Goal: Obtain resource: Download file/media

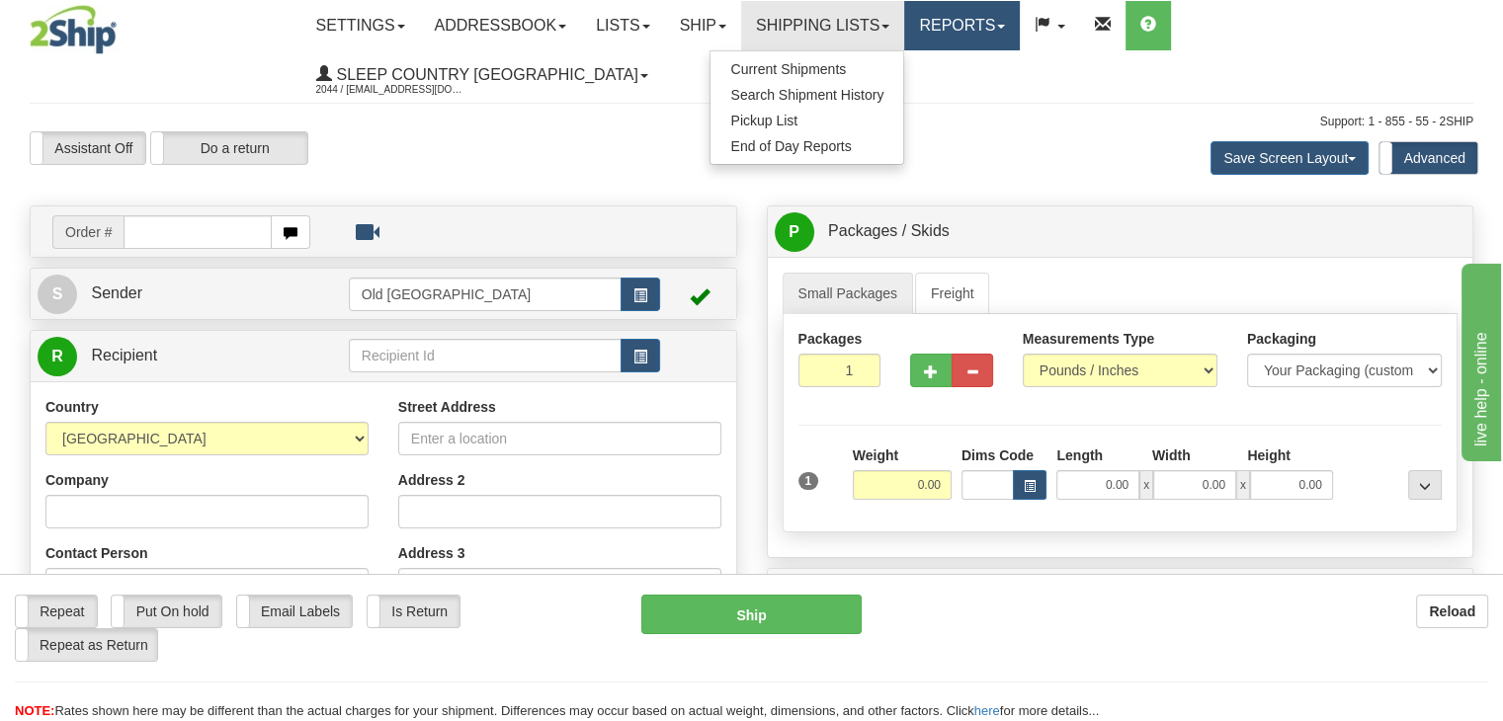
click at [965, 26] on link "Reports" at bounding box center [962, 25] width 116 height 49
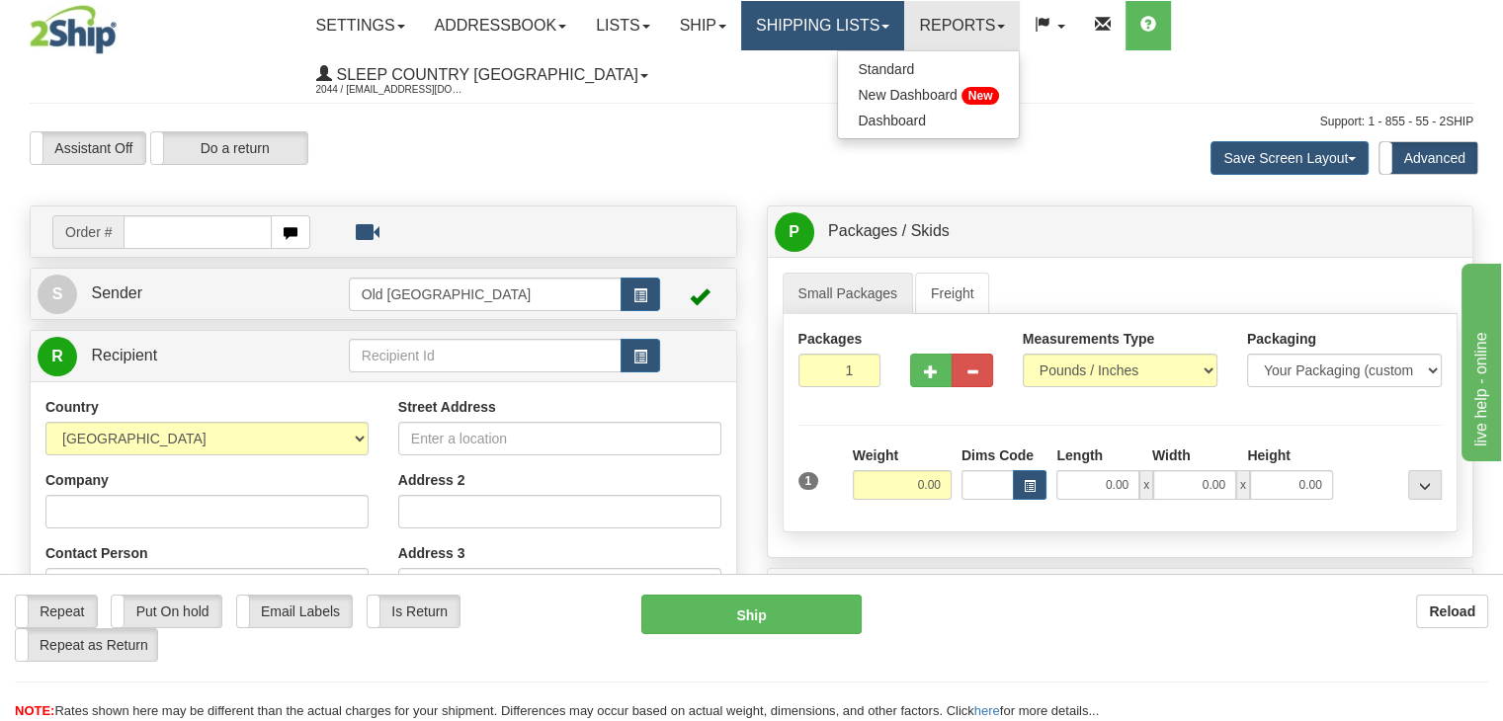
click at [836, 19] on link "Shipping lists" at bounding box center [822, 25] width 163 height 49
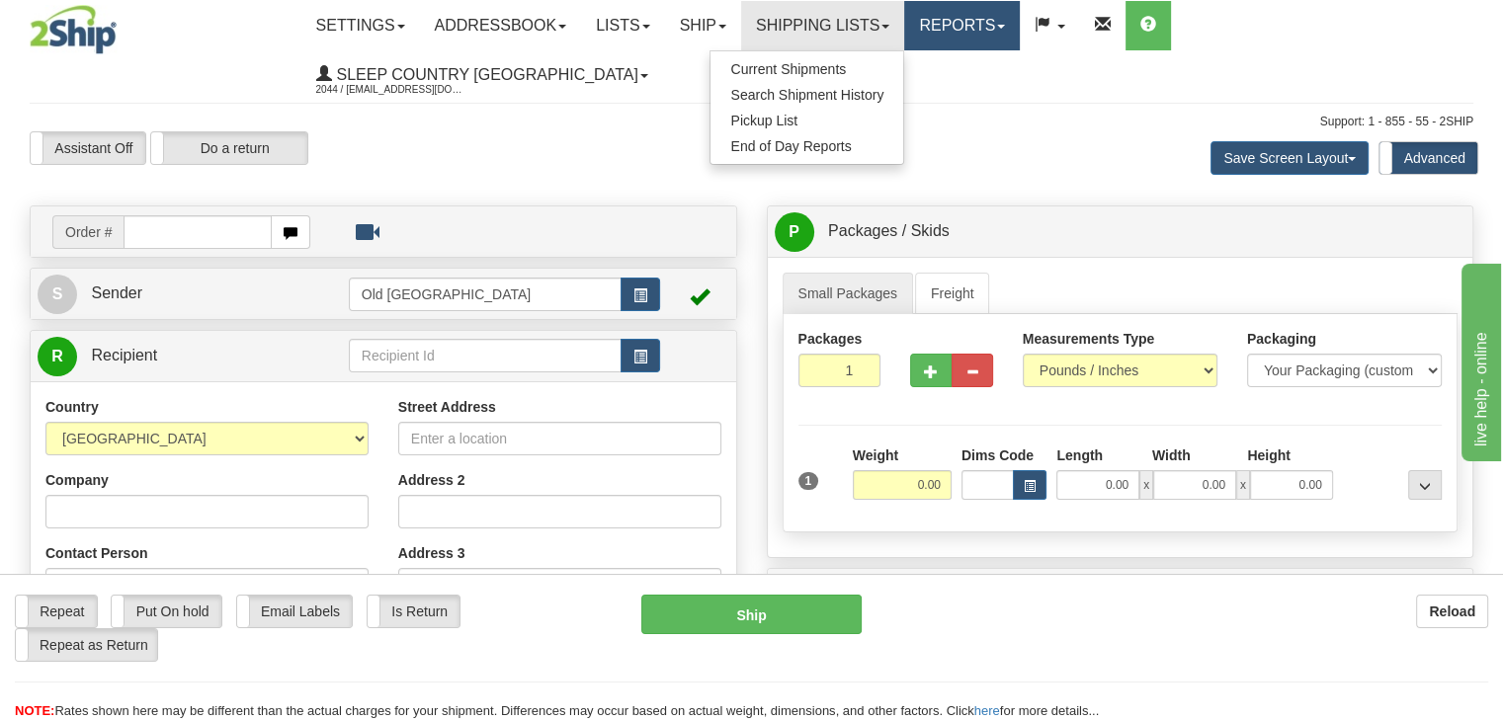
click at [996, 40] on link "Reports" at bounding box center [962, 25] width 116 height 49
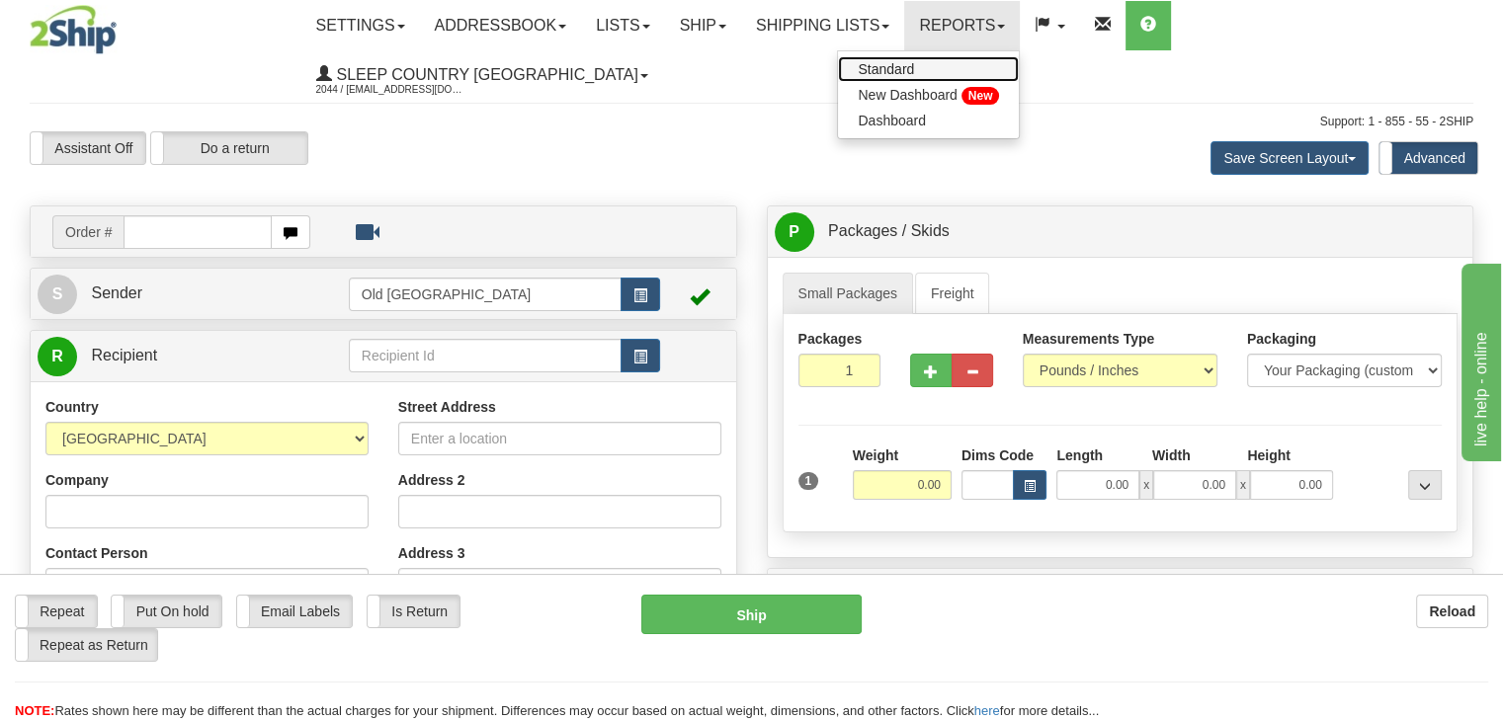
click at [940, 59] on link "Standard" at bounding box center [928, 69] width 181 height 26
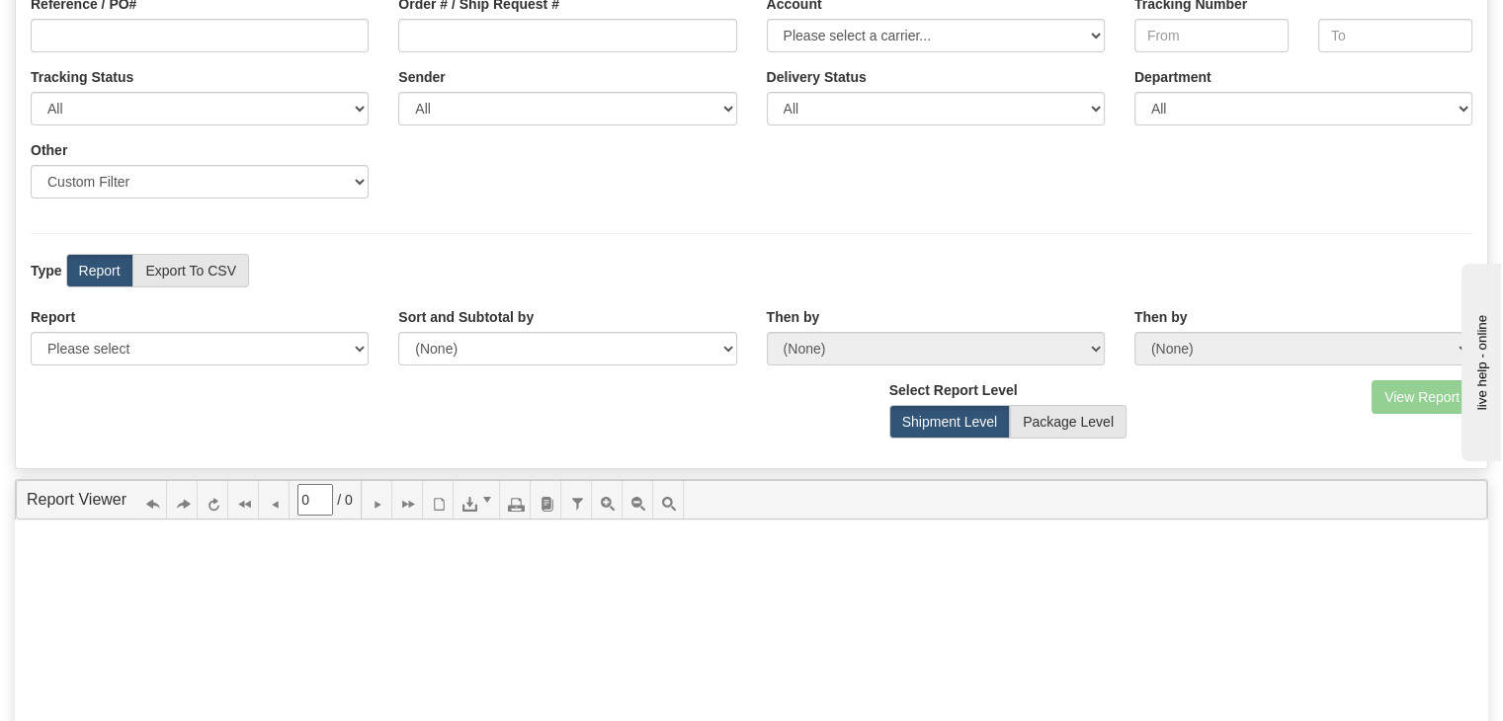
scroll to position [395, 0]
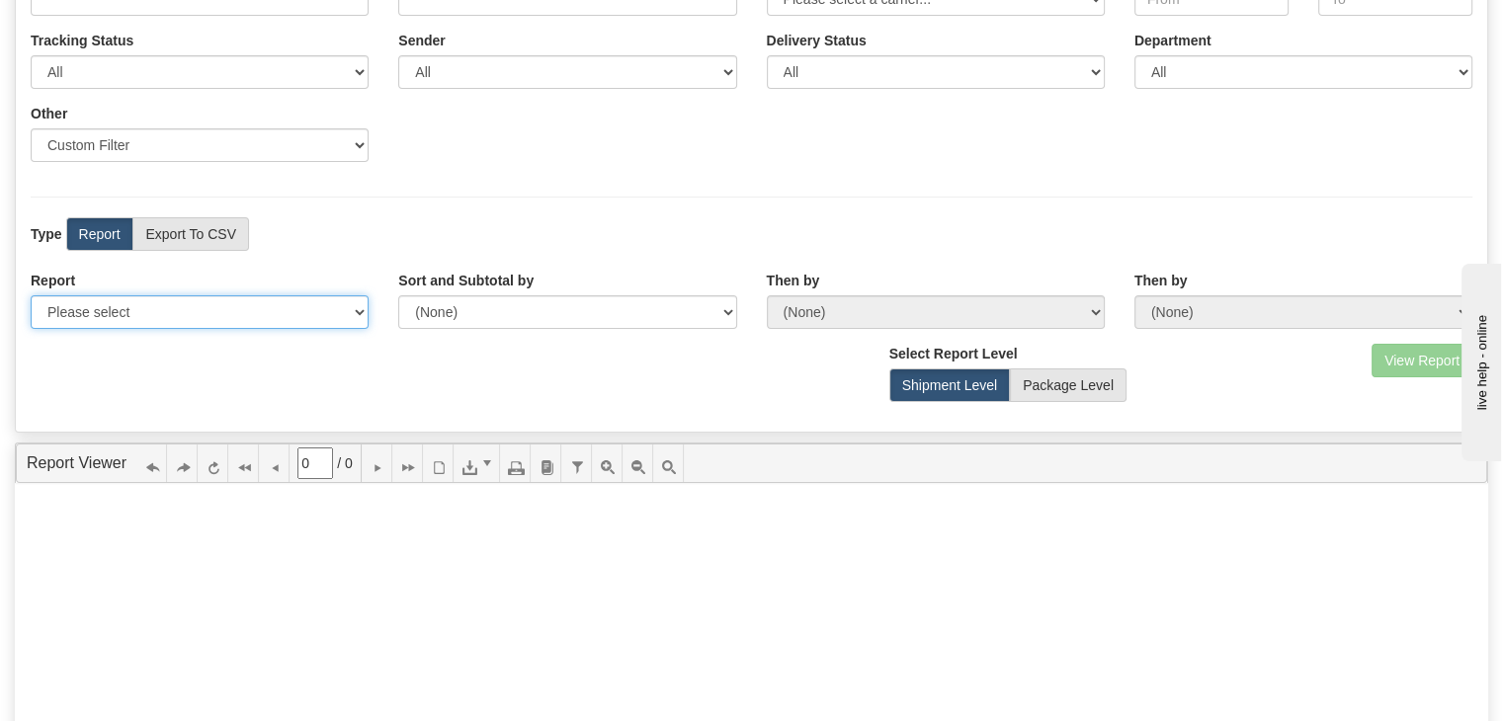
click at [179, 295] on select "Please select 1 Line Shipment Report Address Detail Basic Shipment Overview Can…" at bounding box center [200, 312] width 338 height 34
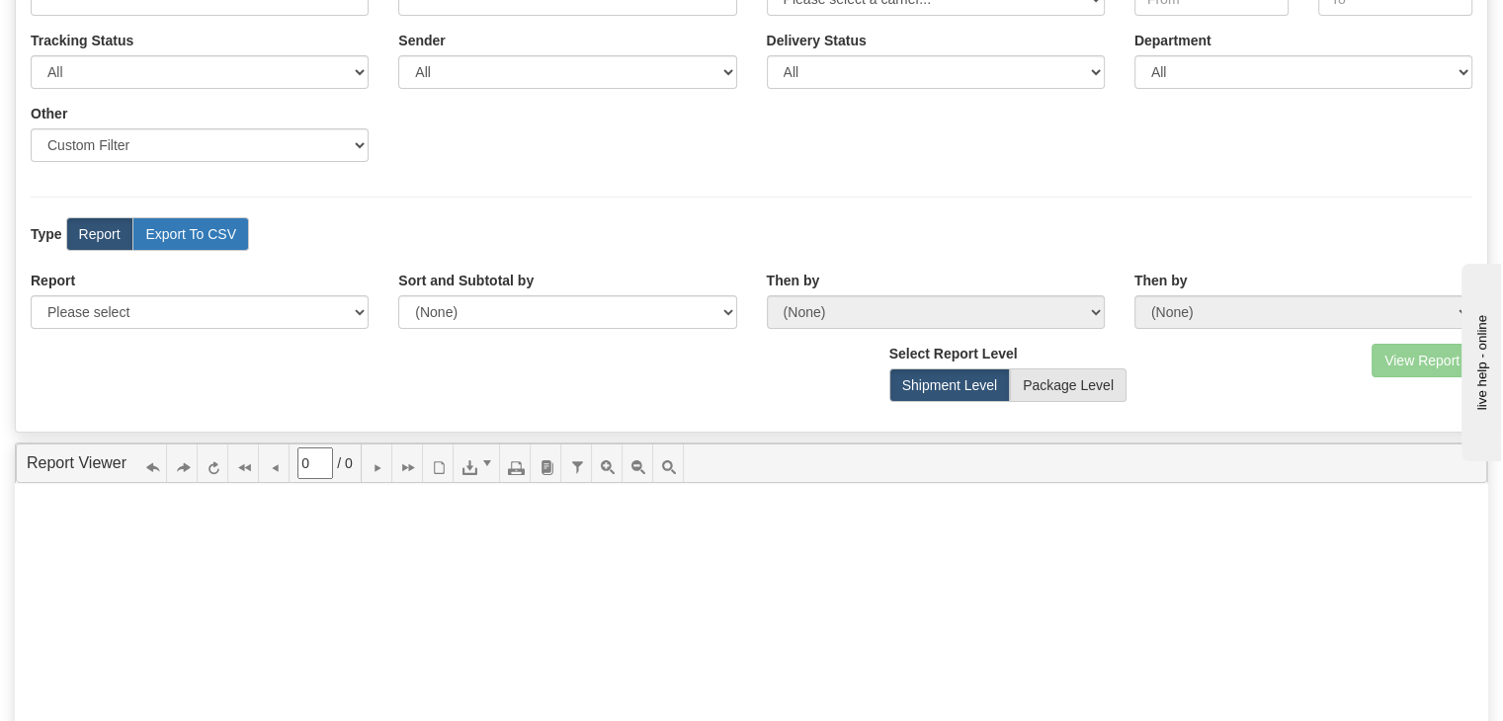
click at [180, 217] on label "Export To CSV" at bounding box center [190, 234] width 117 height 34
radio input "true"
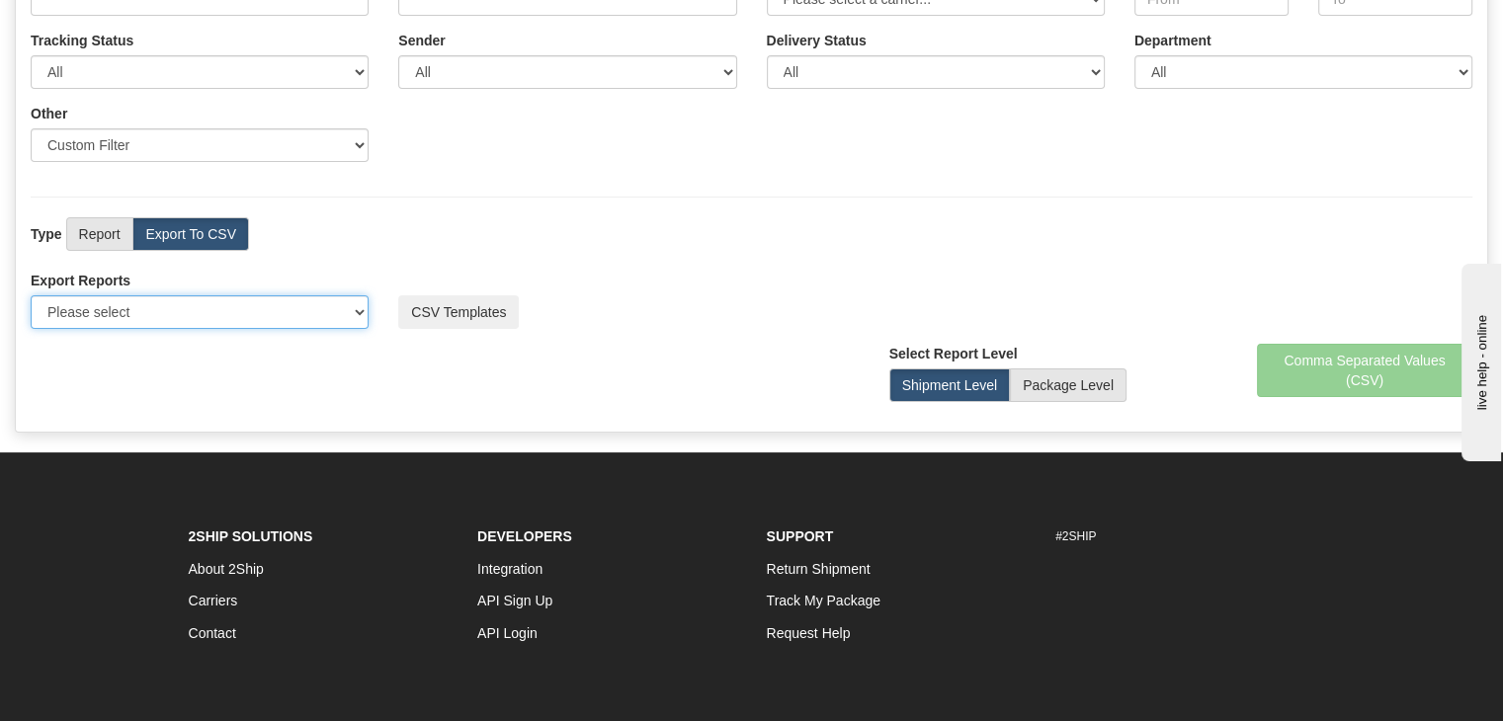
click at [189, 295] on select "Please select US Imports Section 321 US Imports Section 321 V2 US Imports Secti…" at bounding box center [200, 312] width 338 height 34
click at [187, 295] on select "Please select US Imports Section 321 US Imports Section 321 V2 US Imports Secti…" at bounding box center [200, 312] width 338 height 34
click at [309, 295] on select "Please select US Imports Section 321 US Imports Section 321 V2 US Imports Secti…" at bounding box center [200, 312] width 338 height 34
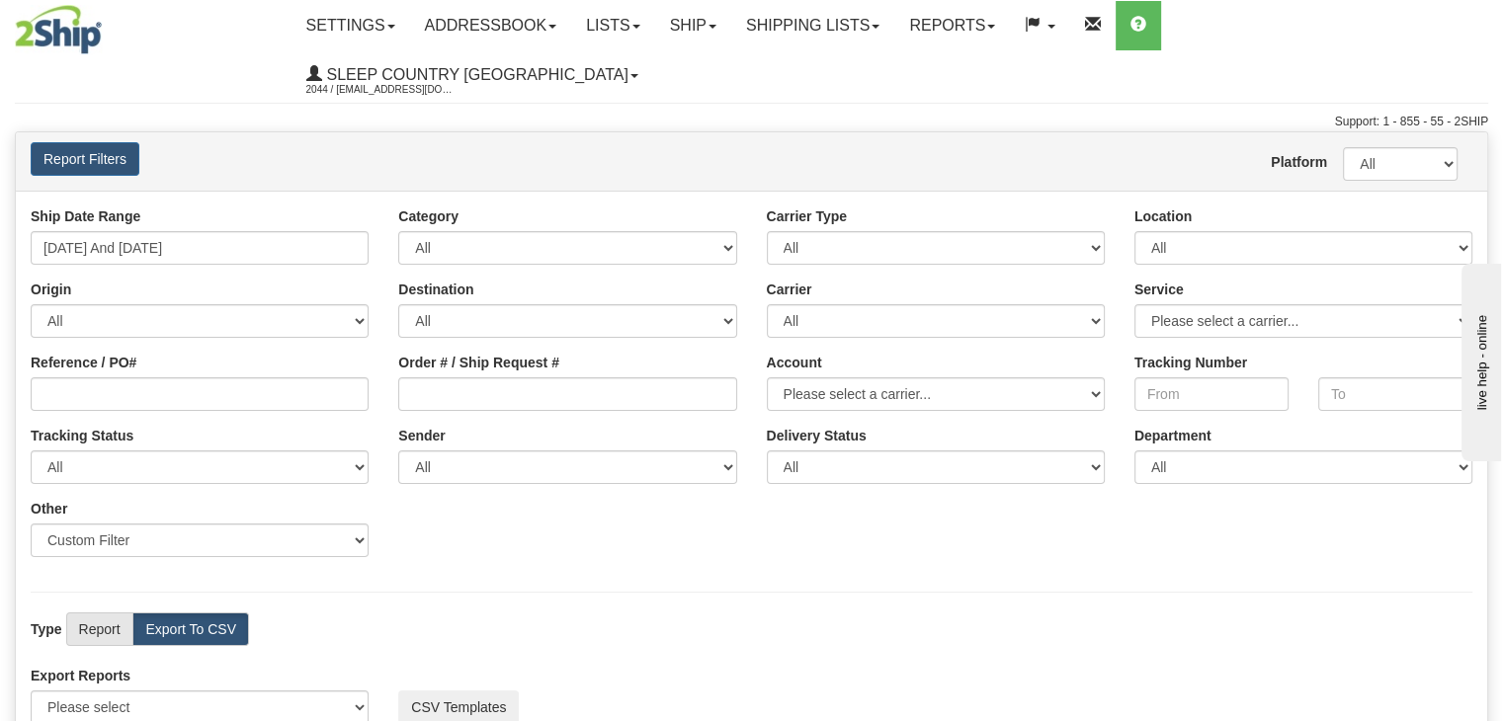
scroll to position [99, 0]
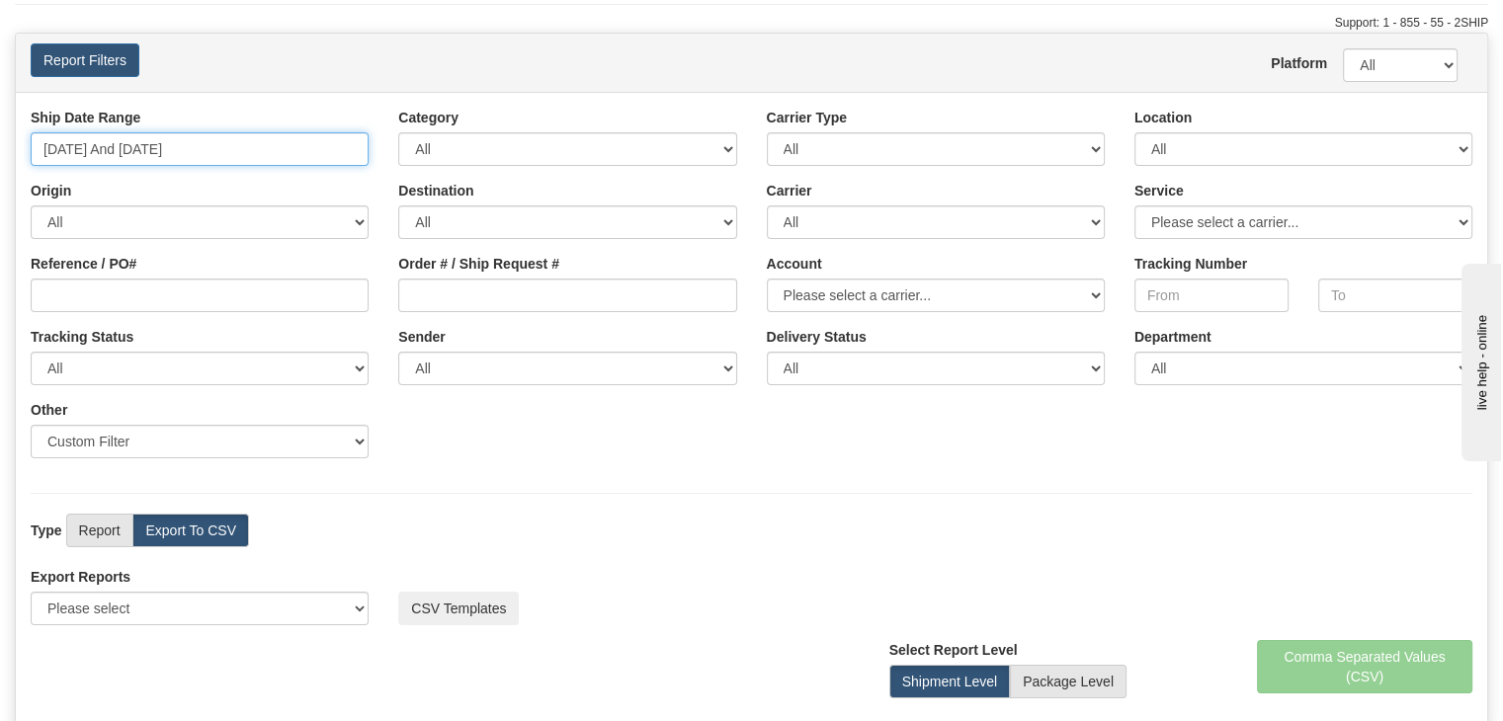
type input "09/25/2025"
type input "[DATE]"
click at [273, 132] on input "09/25/2025 And 10/01/2025" at bounding box center [200, 149] width 338 height 34
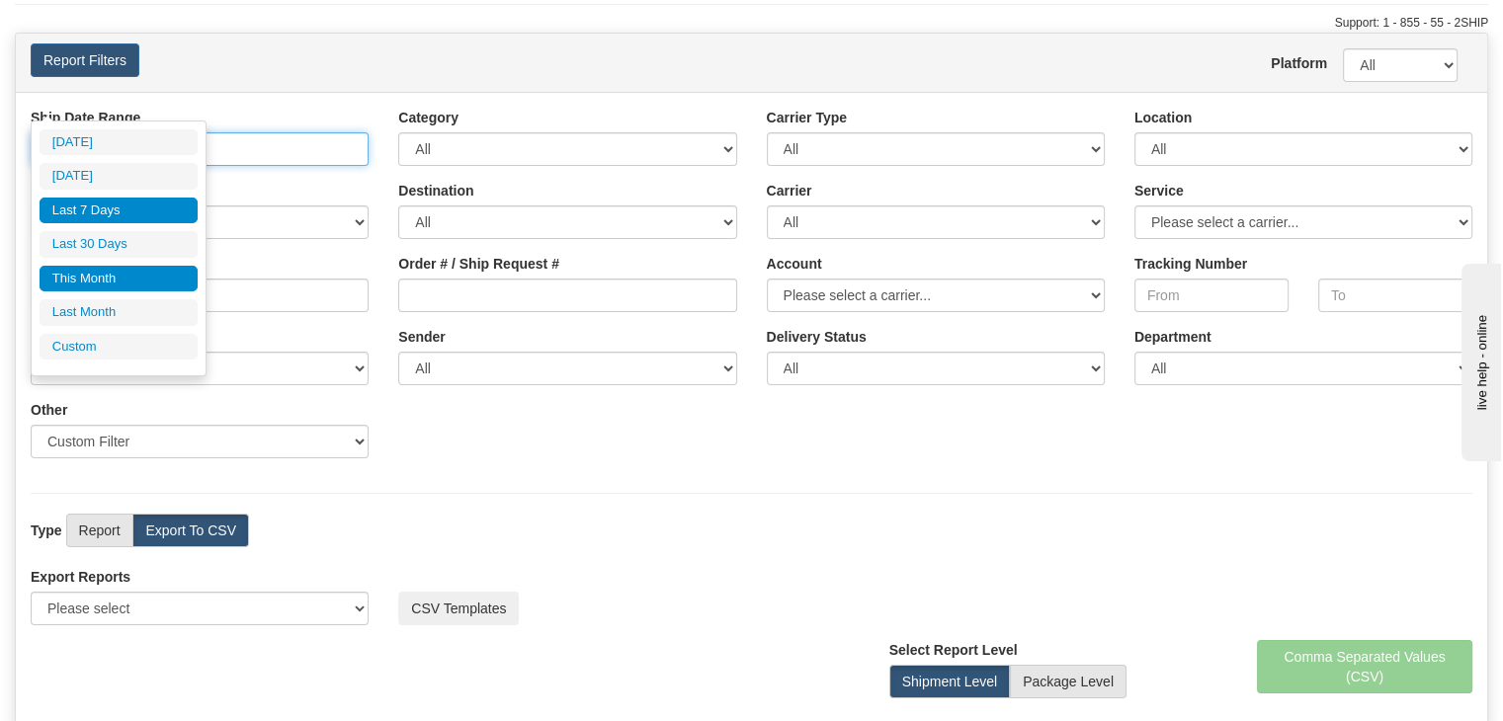
type input "[DATE]"
type input "10/31/2025"
type input "09/25/2025"
type input "[DATE]"
type input "09/01/2025"
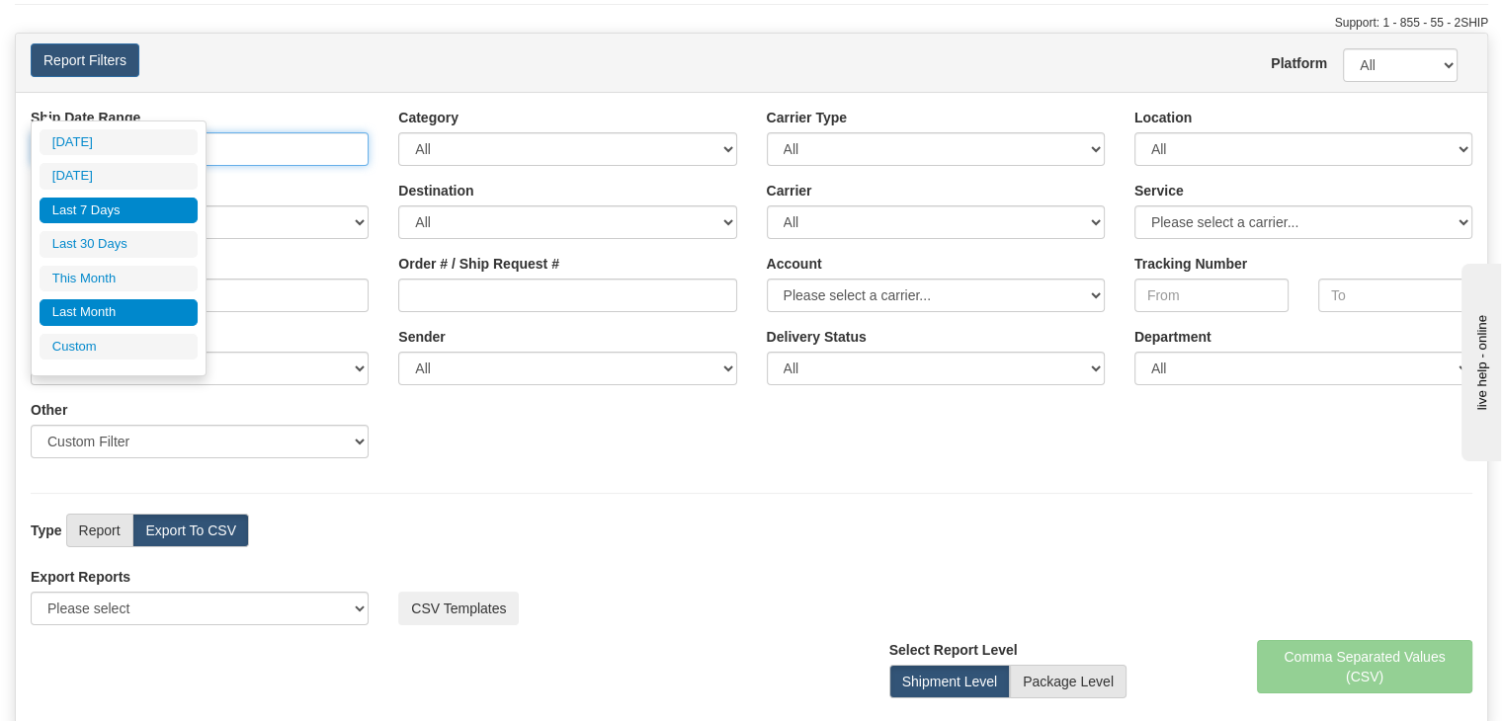
type input "09/30/2025"
type input "09/25/2025"
type input "[DATE]"
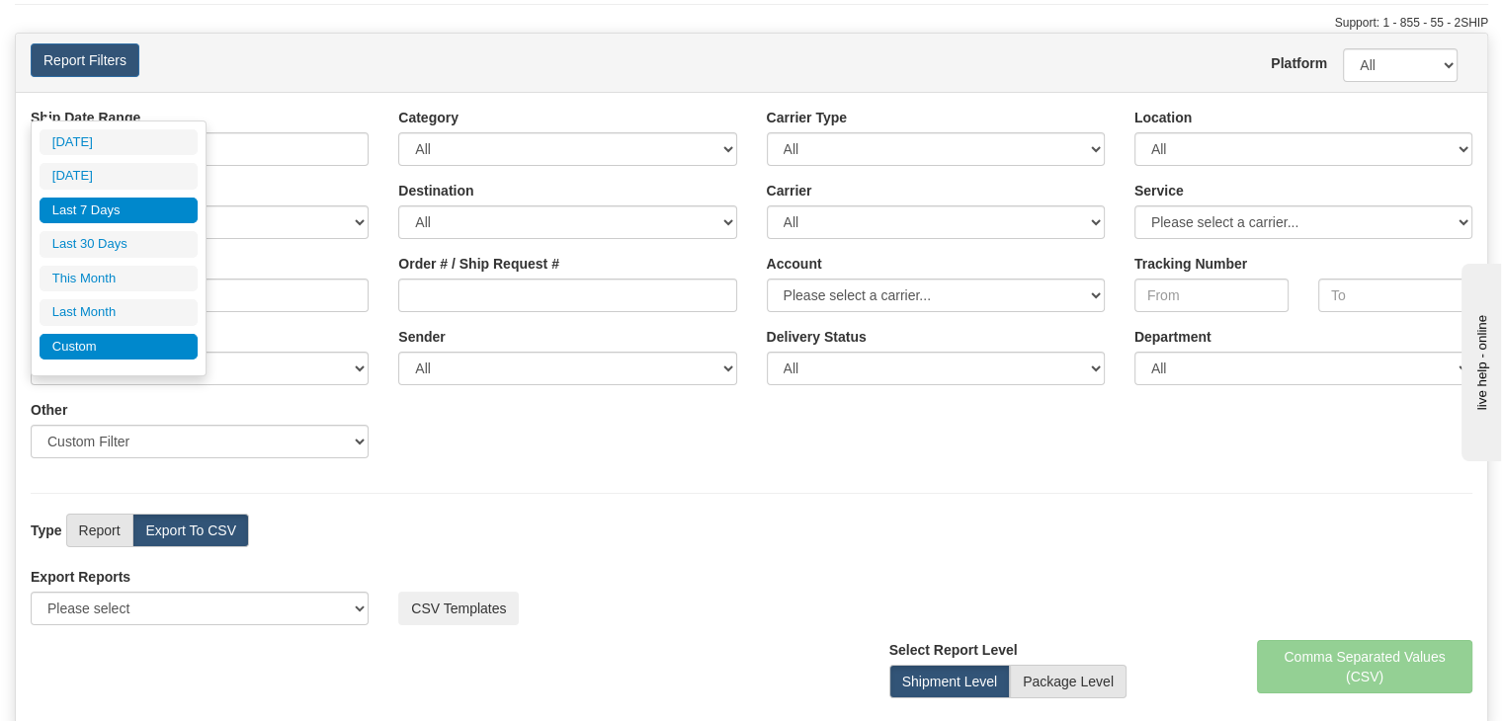
click at [92, 343] on li "Custom" at bounding box center [119, 347] width 158 height 27
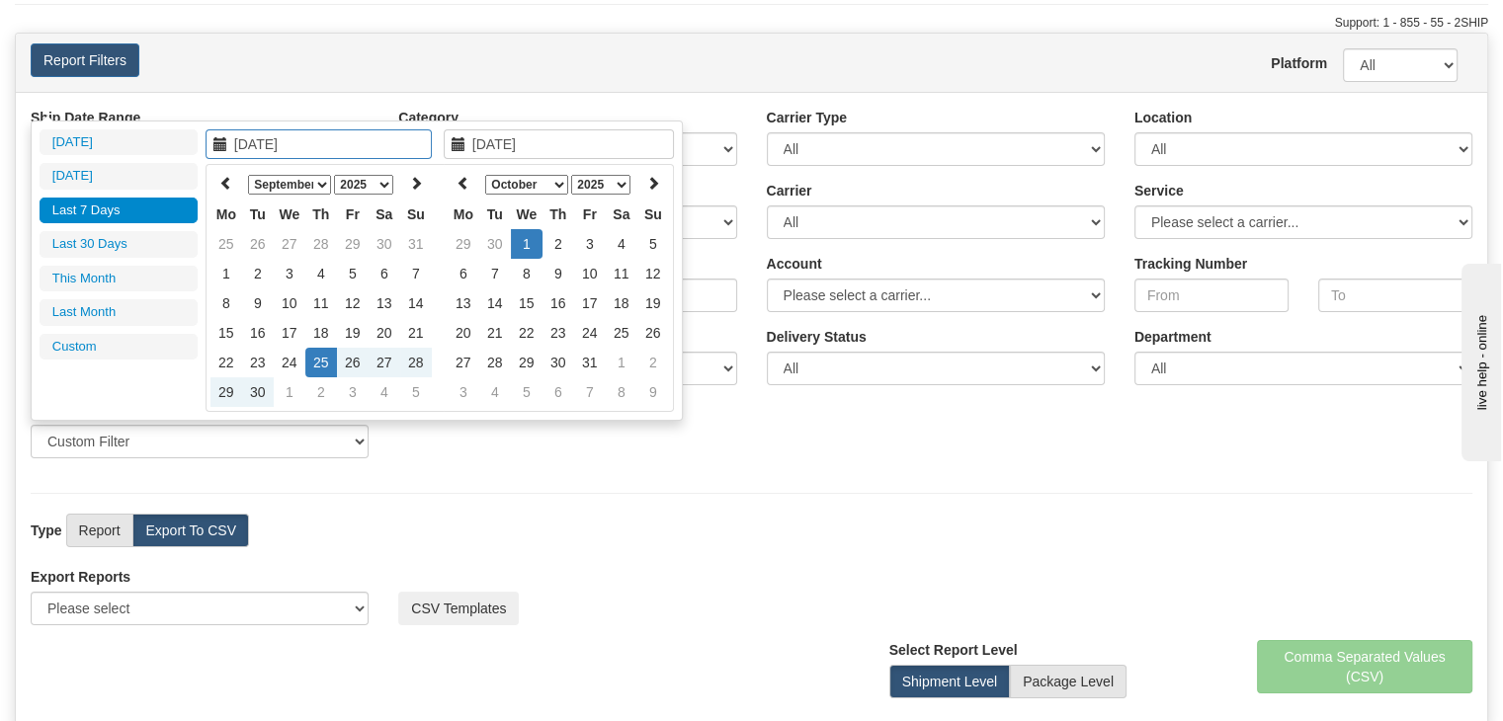
type input "09/01/2025"
type input "09/30/2025"
type input "09/25/2025"
type input "[DATE]"
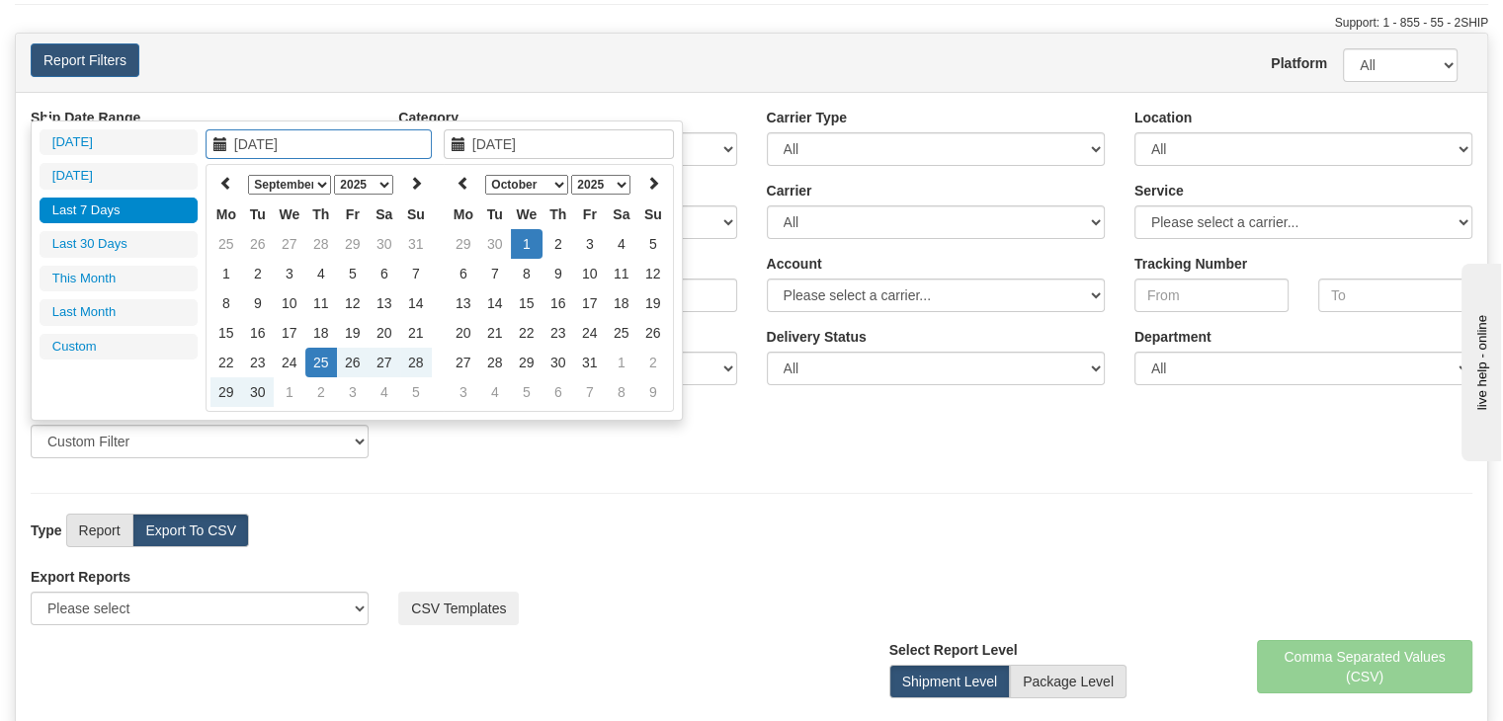
type input "10/31/2025"
type input "09/02/2025"
type input "[DATE]"
click at [296, 177] on select "January February March April May June July August September October November De…" at bounding box center [289, 185] width 83 height 20
click at [248, 175] on select "January February March April May June July August September October November De…" at bounding box center [289, 185] width 83 height 20
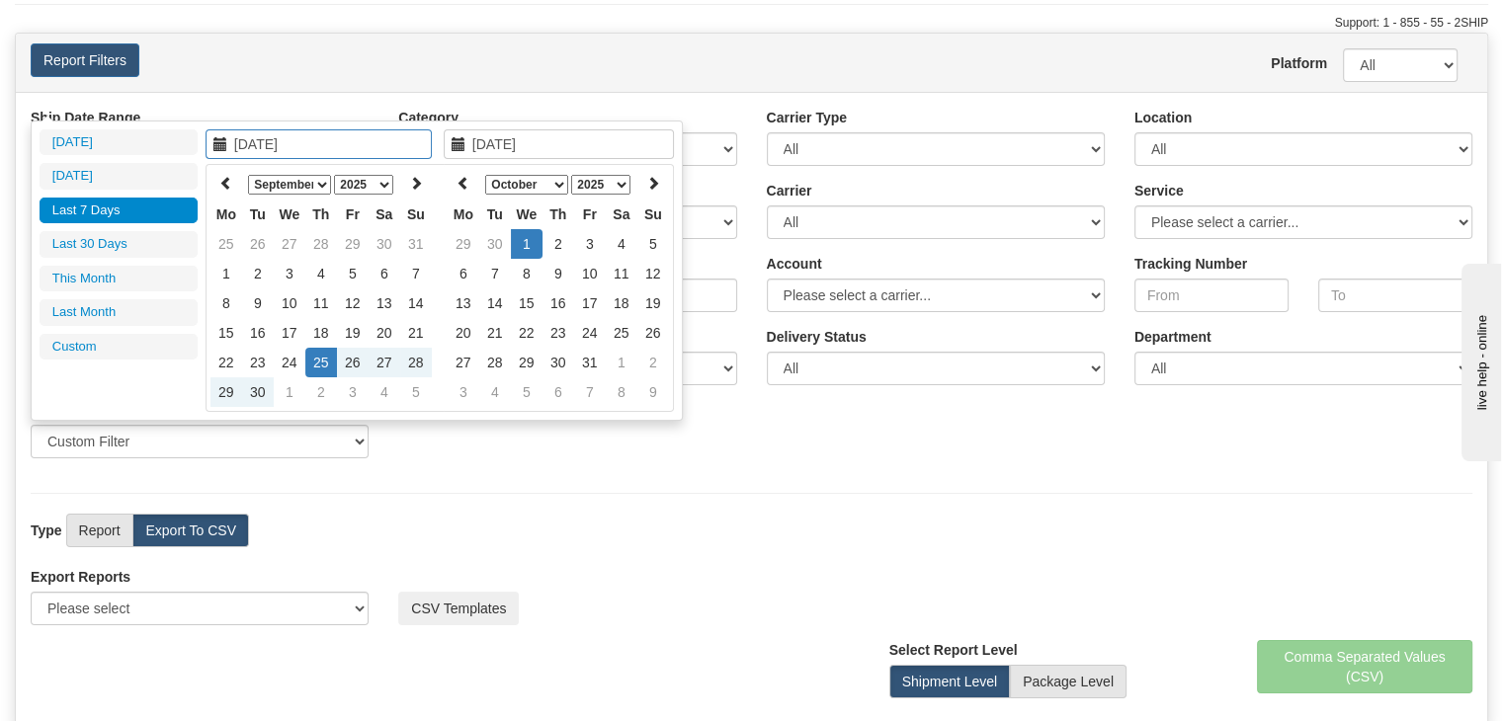
click at [314, 187] on select "January February March April May June July August September October November De…" at bounding box center [289, 185] width 83 height 20
type input "08/01/2025"
click at [353, 238] on td "1" at bounding box center [353, 244] width 32 height 30
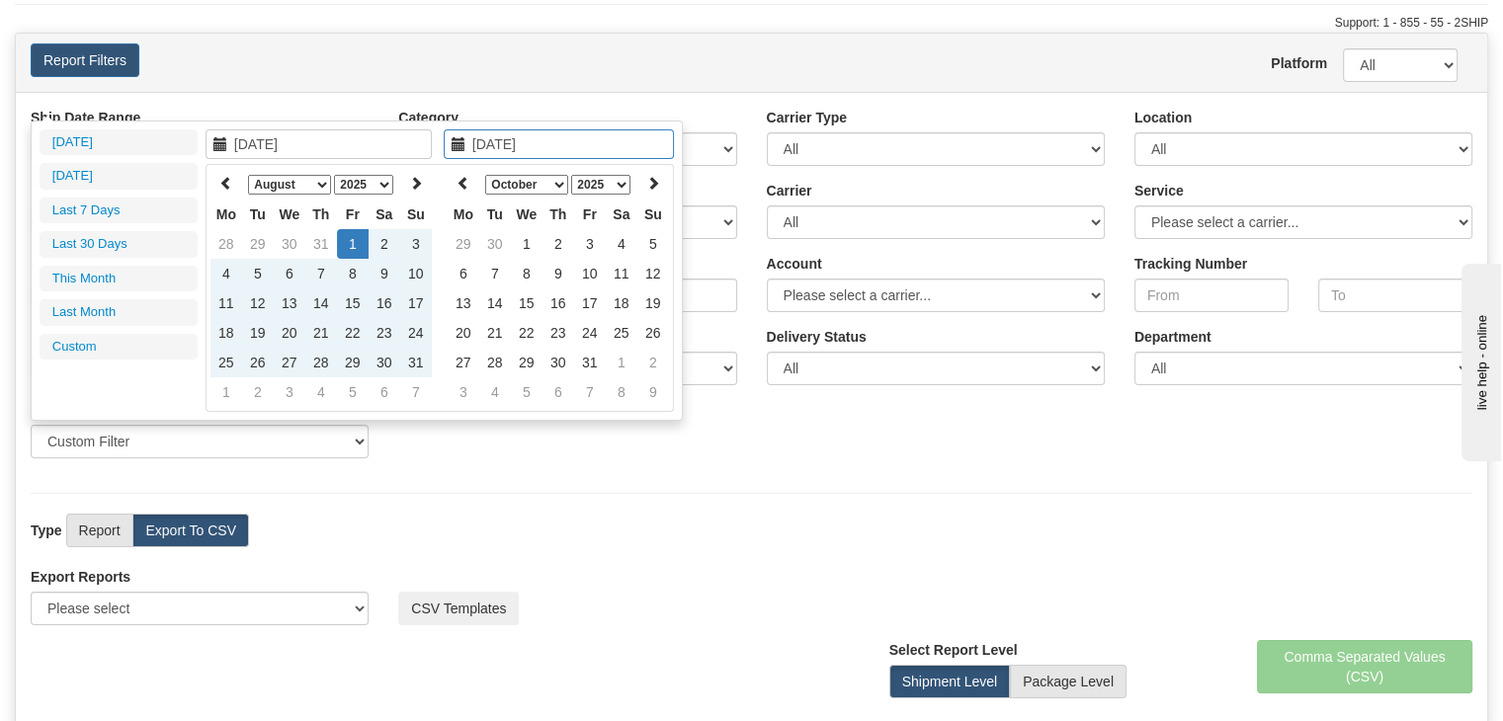
click at [536, 186] on select "January February March April May June July August September October November De…" at bounding box center [526, 185] width 83 height 20
type input "[DATE]"
click at [535, 244] on td "1" at bounding box center [527, 244] width 32 height 30
type input "08/01/2025 And 10/01/2025"
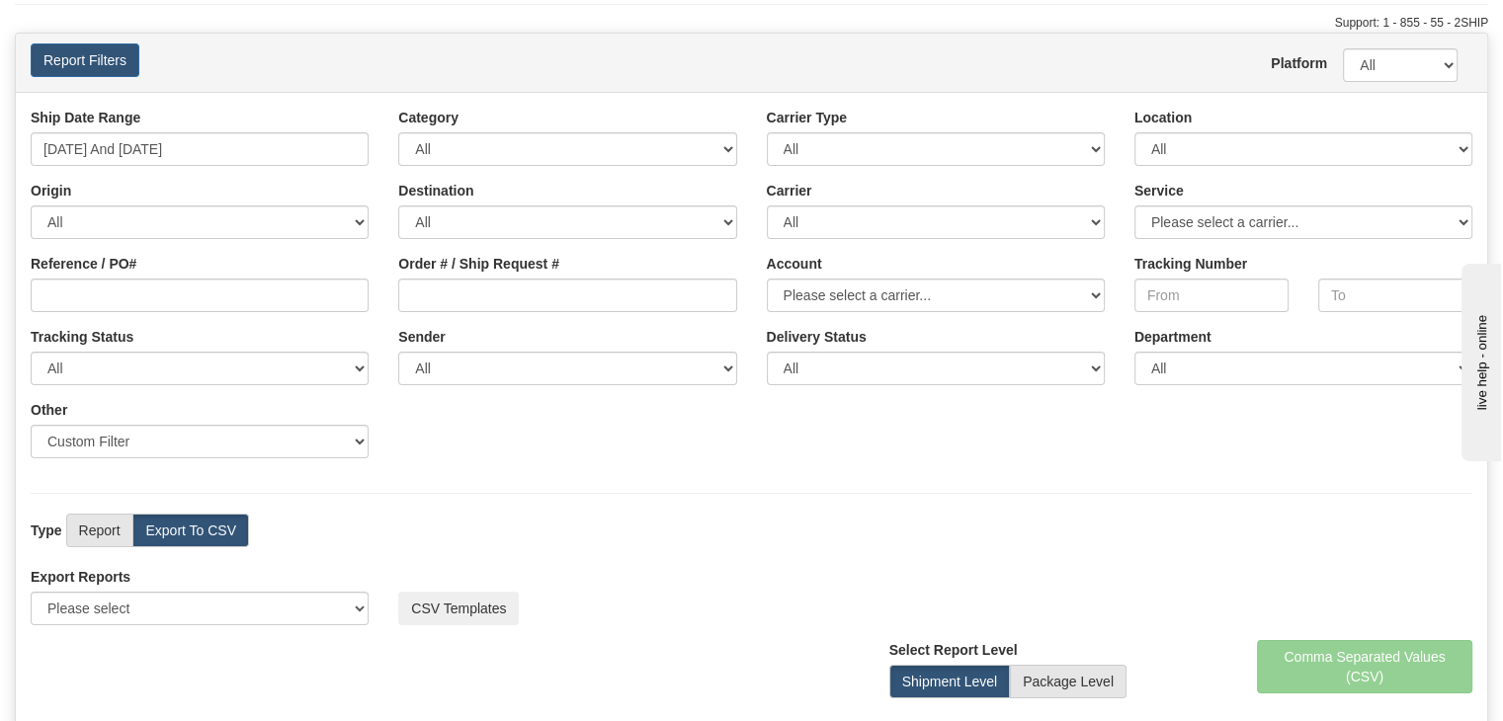
click at [711, 408] on div "Ship Date Range 08/01/2025 And 10/01/2025 Category All Inbound Outbound Carrier…" at bounding box center [751, 291] width 1471 height 366
click at [360, 592] on select "Please select US Imports Section 321 US Imports Section 321 V2 US Imports Secti…" at bounding box center [200, 609] width 338 height 34
select select "193"
click at [31, 592] on select "Please select US Imports Section 321 US Imports Section 321 V2 US Imports Secti…" at bounding box center [200, 609] width 338 height 34
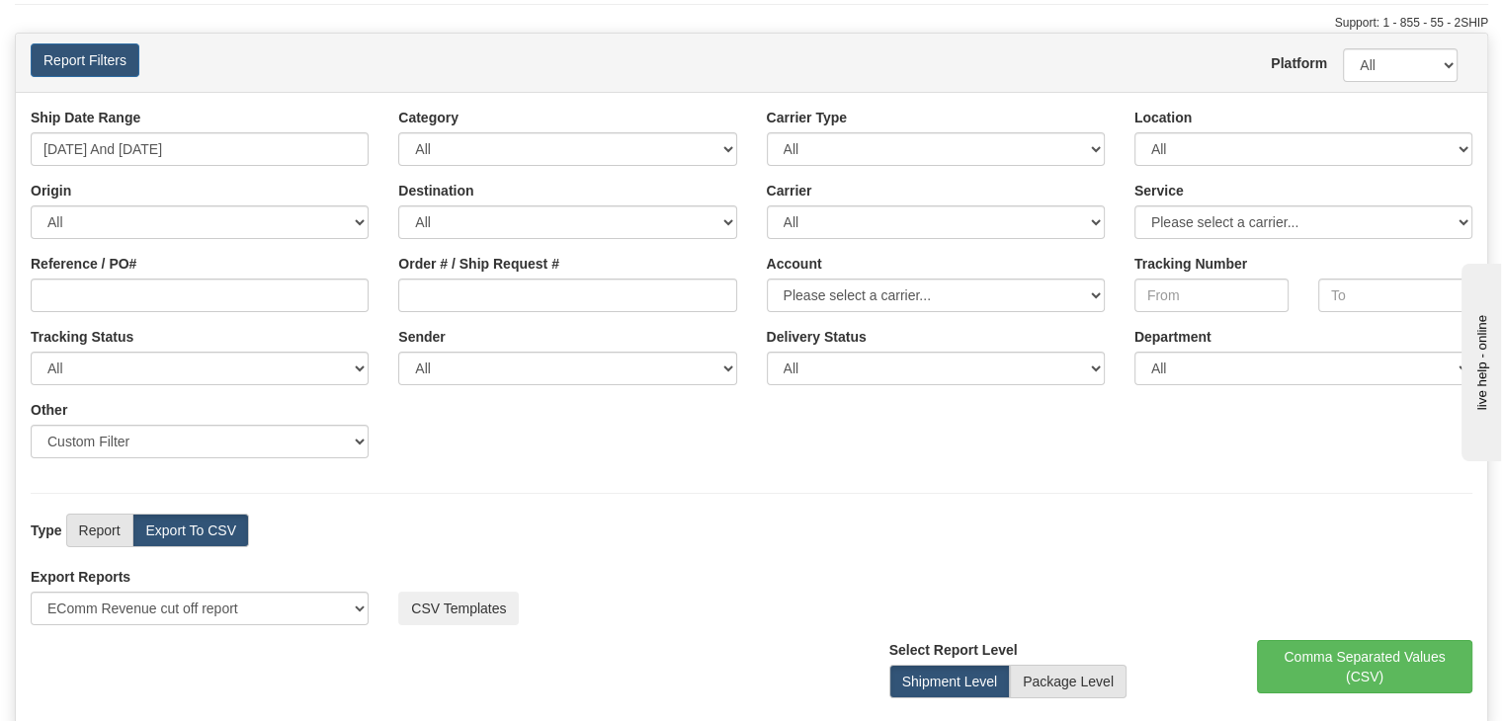
click at [536, 514] on div "Type Report Export To CSV View Map" at bounding box center [751, 531] width 1471 height 34
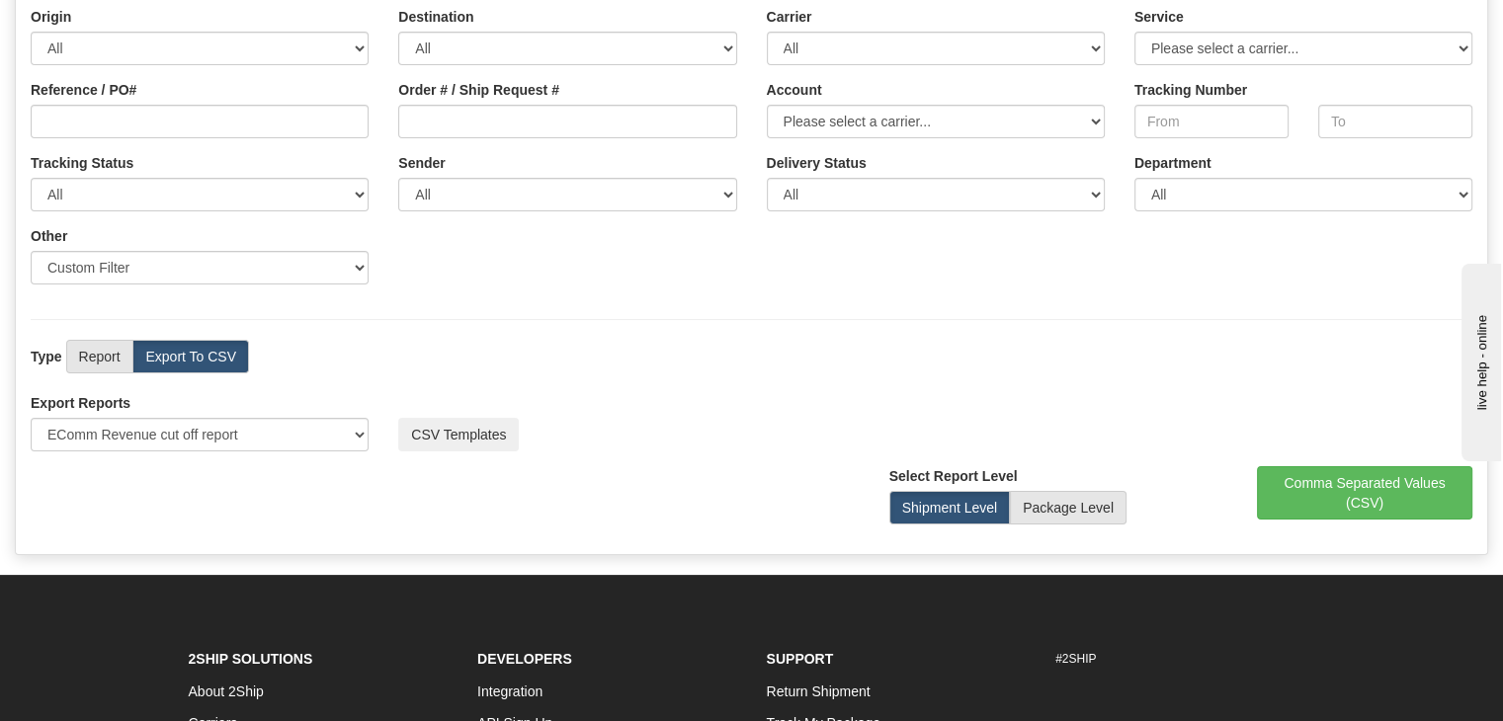
scroll to position [296, 0]
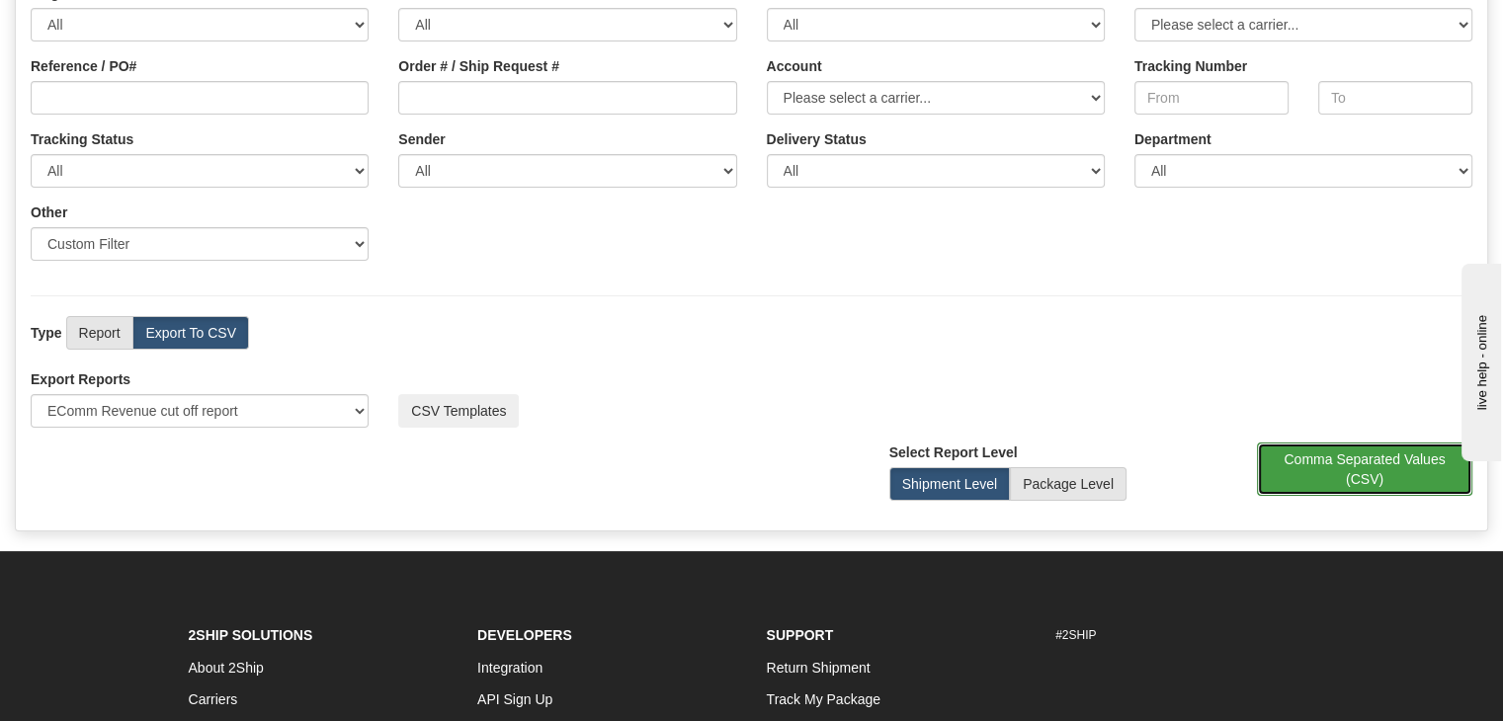
click at [1333, 443] on button "Comma Separated Values (CSV)" at bounding box center [1364, 469] width 215 height 53
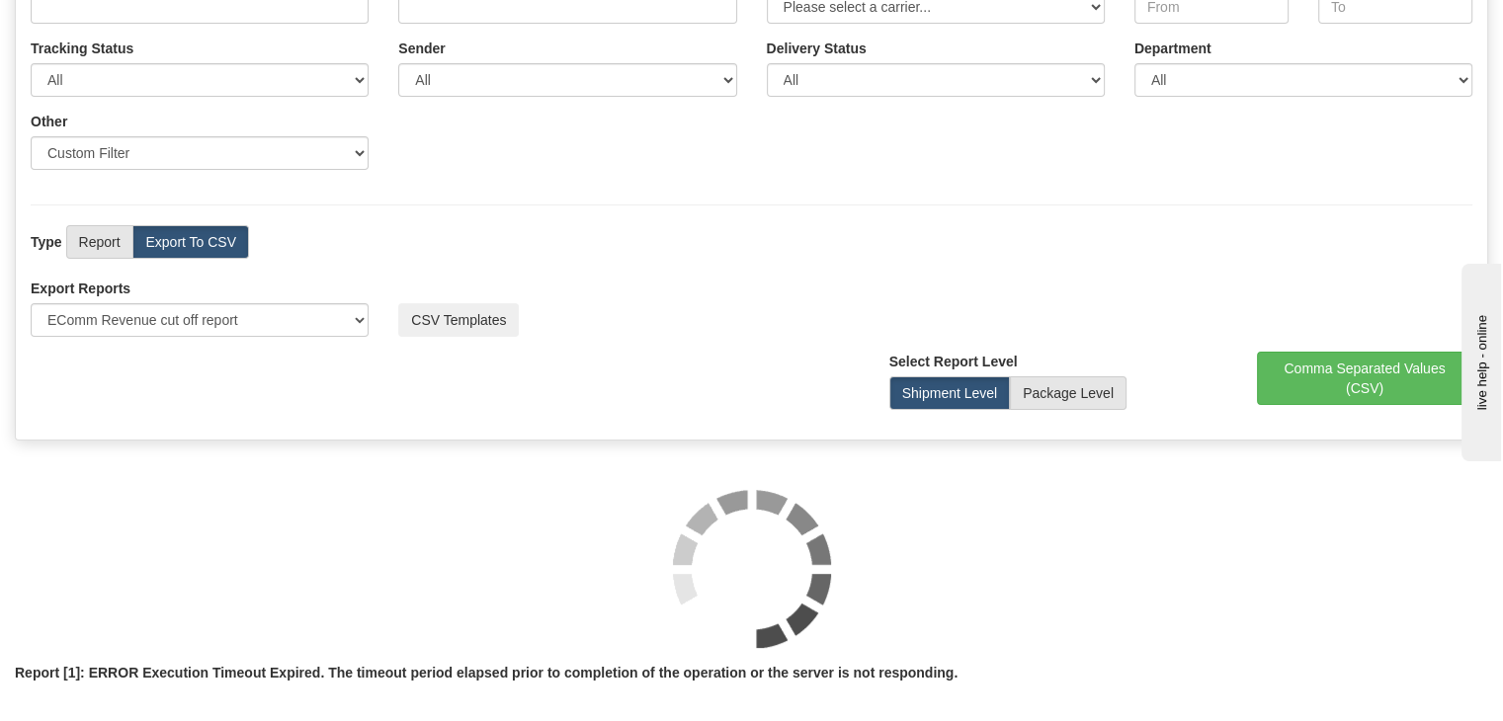
scroll to position [354, 0]
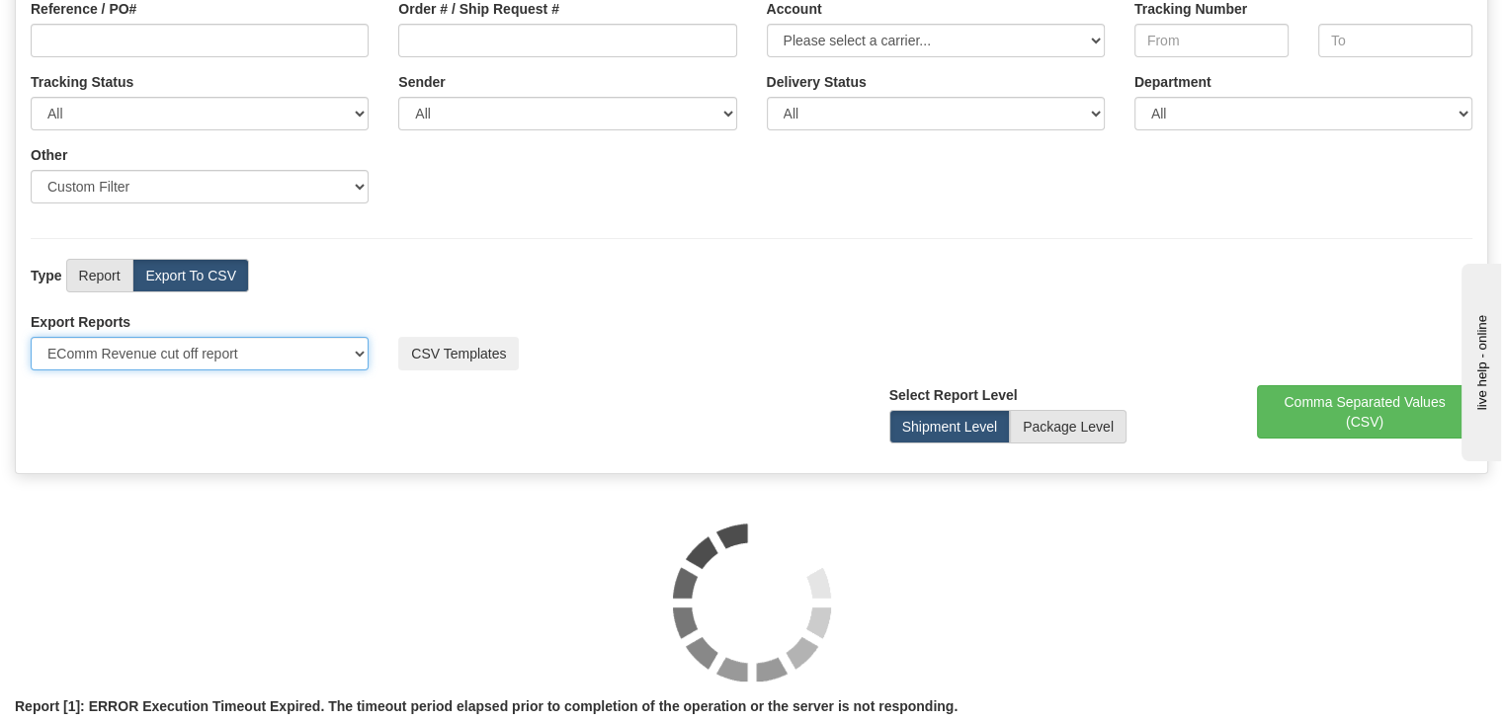
click at [197, 337] on select "Please select US Imports Section 321 US Imports Section 321 V2 US Imports Secti…" at bounding box center [200, 354] width 338 height 34
click at [31, 337] on select "Please select US Imports Section 321 US Imports Section 321 V2 US Imports Secti…" at bounding box center [200, 354] width 338 height 34
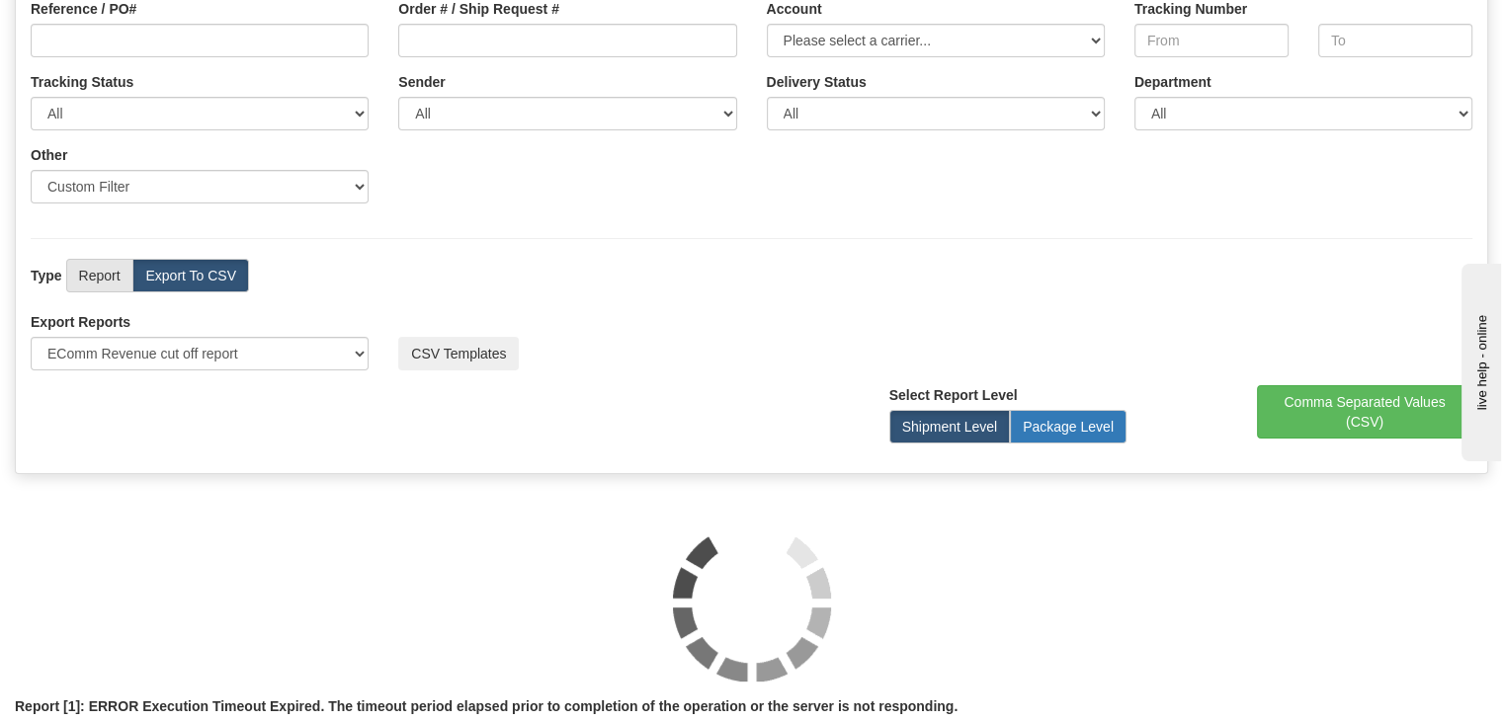
drag, startPoint x: 980, startPoint y: 381, endPoint x: 1024, endPoint y: 378, distance: 43.6
click at [983, 410] on label "Shipment Level" at bounding box center [950, 427] width 122 height 34
click at [1052, 410] on label "Package Level" at bounding box center [1068, 427] width 117 height 34
radio input "true"
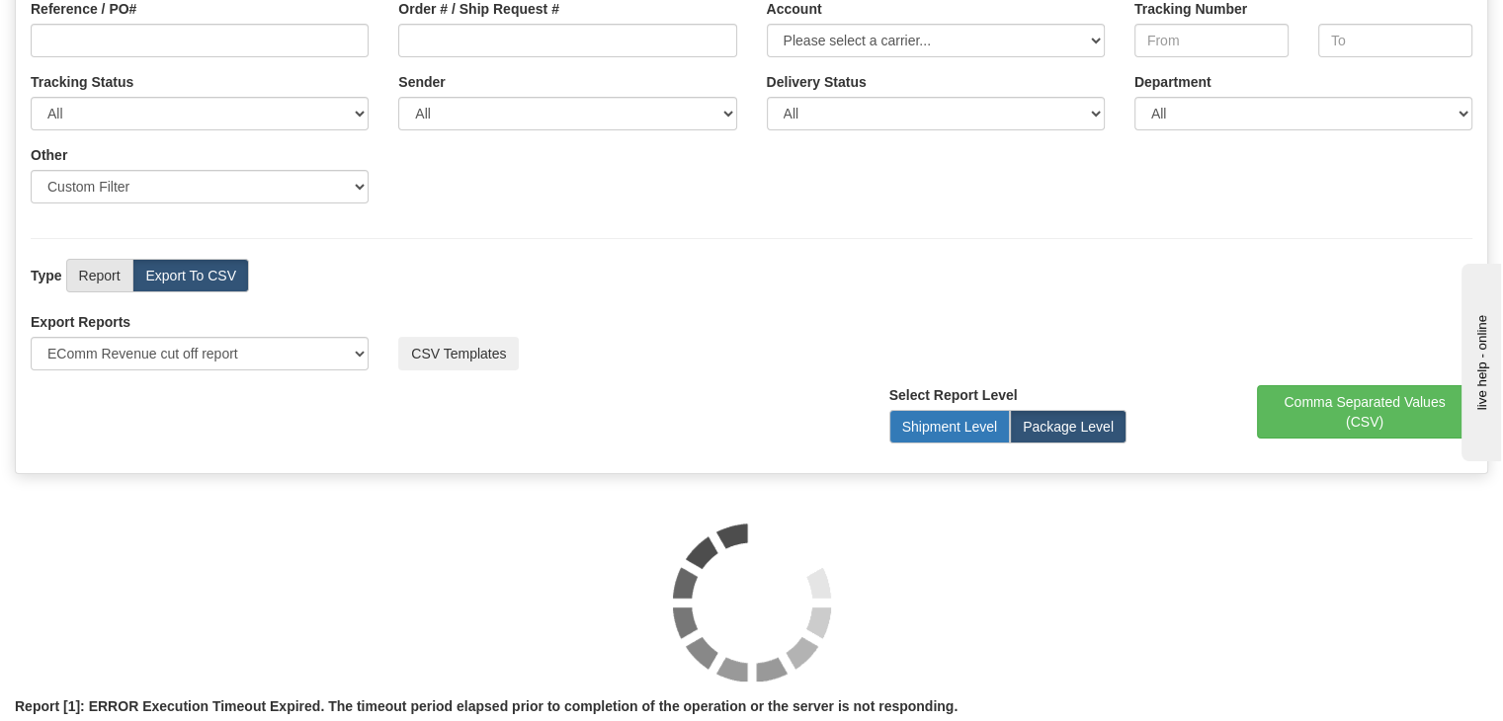
click at [995, 410] on label "Shipment Level" at bounding box center [950, 427] width 122 height 34
radio input "true"
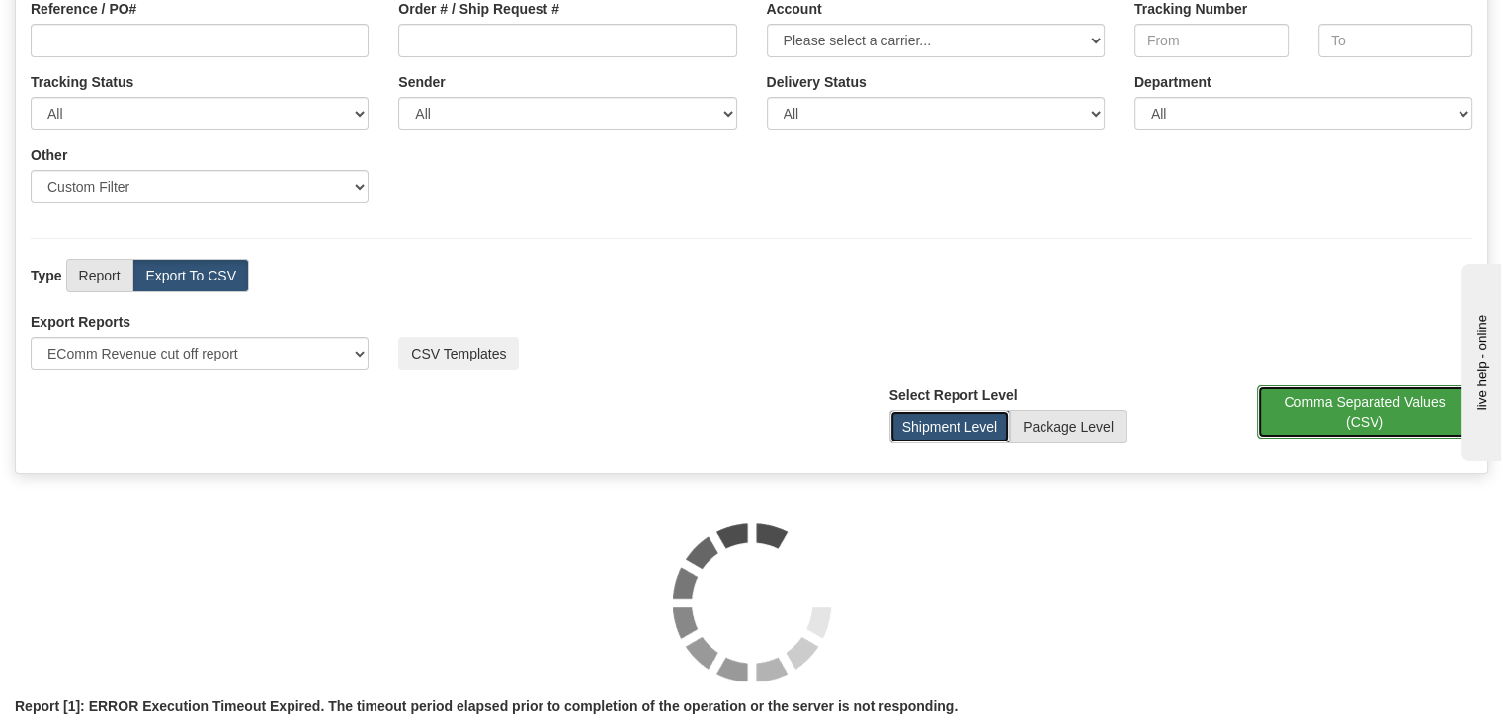
click at [1407, 385] on button "Comma Separated Values (CSV)" at bounding box center [1364, 411] width 215 height 53
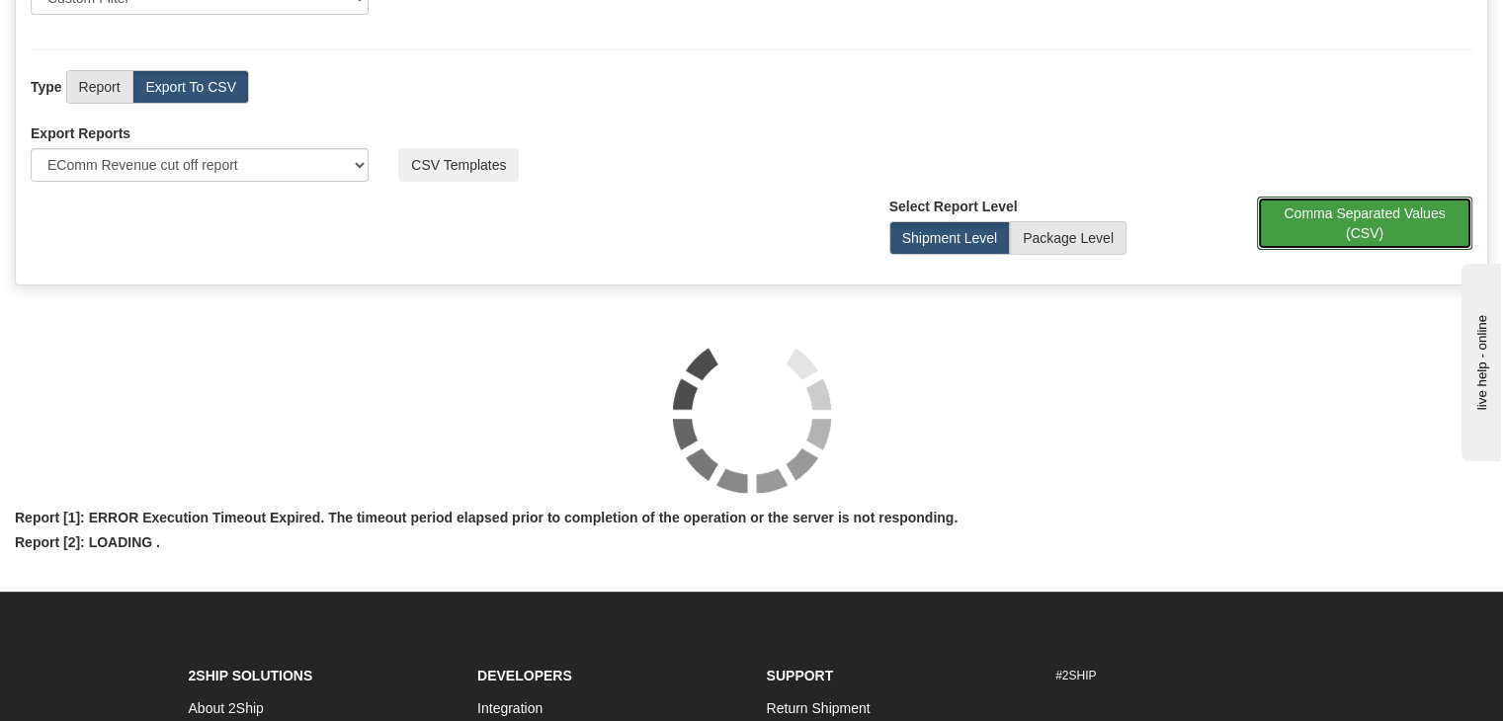
scroll to position [551, 0]
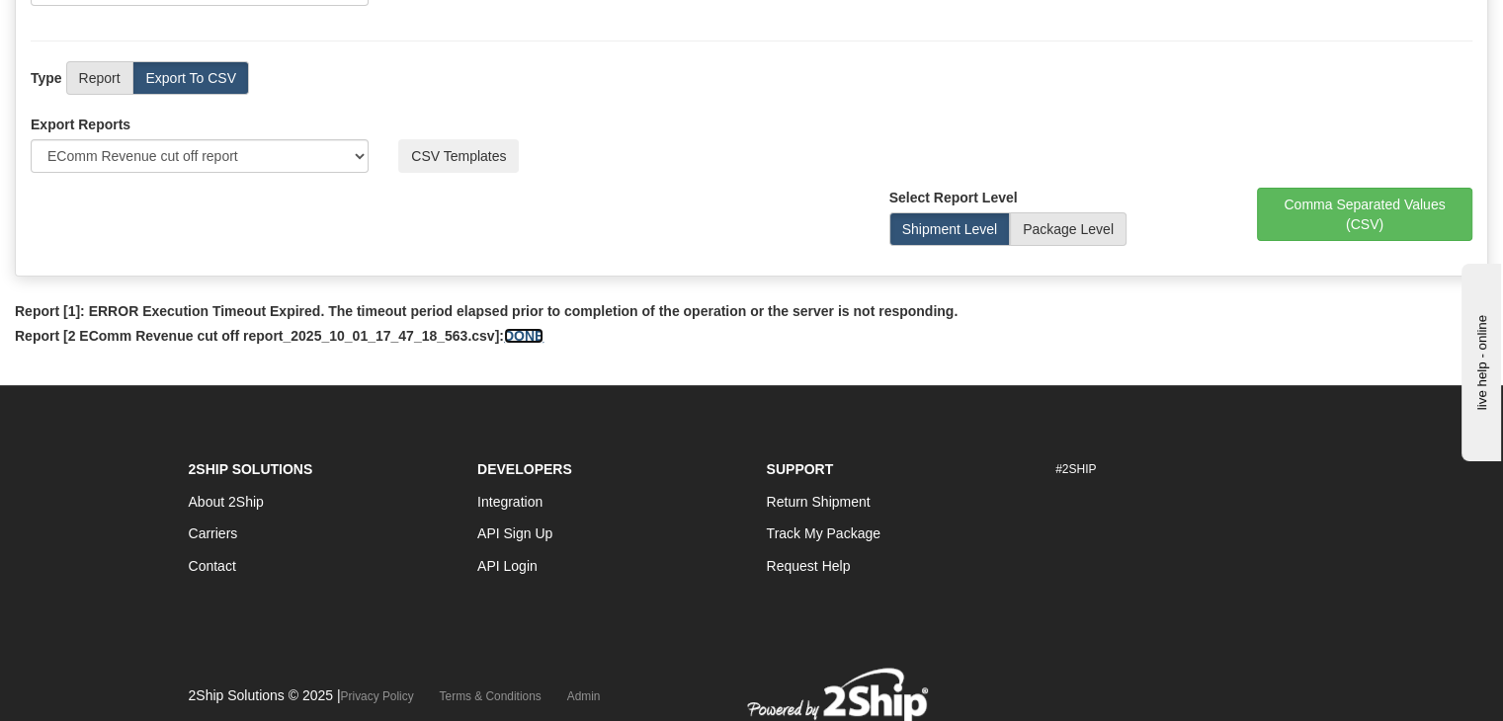
click at [518, 328] on link "DONE" at bounding box center [524, 336] width 40 height 16
